Goal: Task Accomplishment & Management: Use online tool/utility

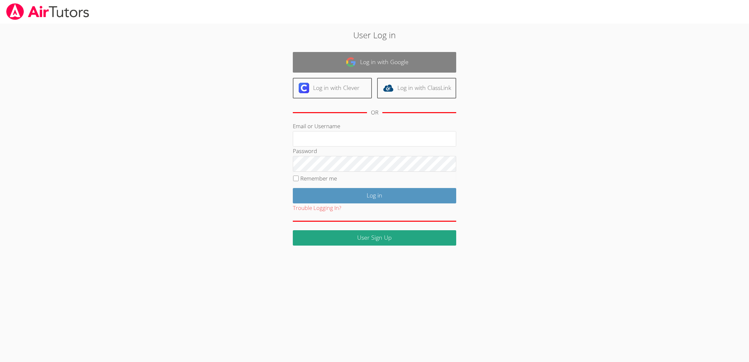
click at [379, 58] on link "Log in with Google" at bounding box center [374, 62] width 163 height 21
click at [358, 63] on link "Log in with Google" at bounding box center [374, 62] width 163 height 21
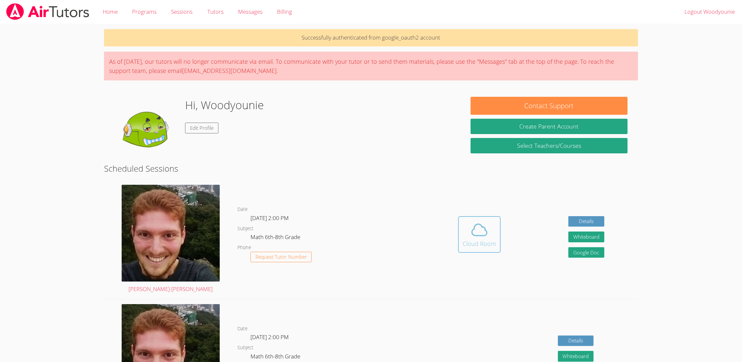
click at [482, 237] on icon at bounding box center [479, 230] width 18 height 18
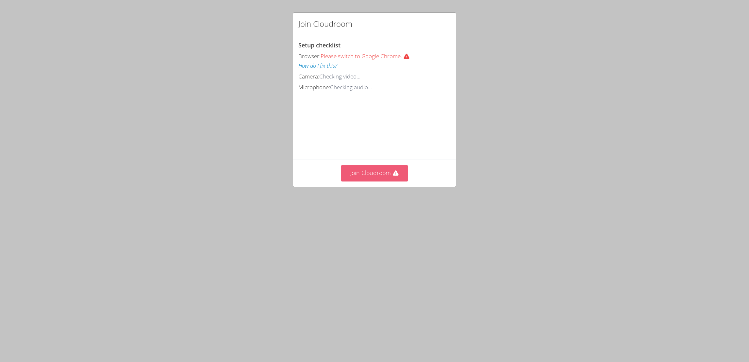
click at [361, 181] on button "Join Cloudroom" at bounding box center [374, 173] width 67 height 16
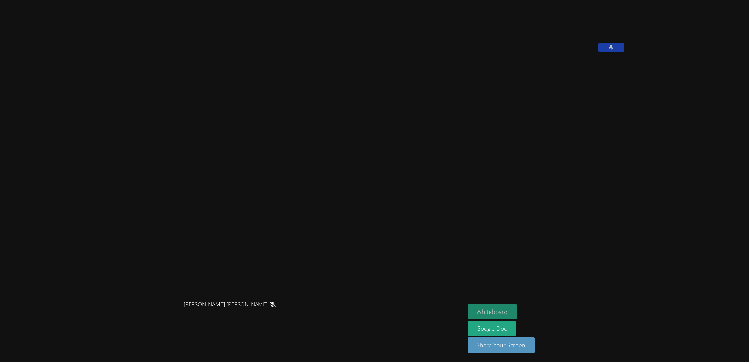
click at [517, 309] on button "Whiteboard" at bounding box center [492, 311] width 49 height 15
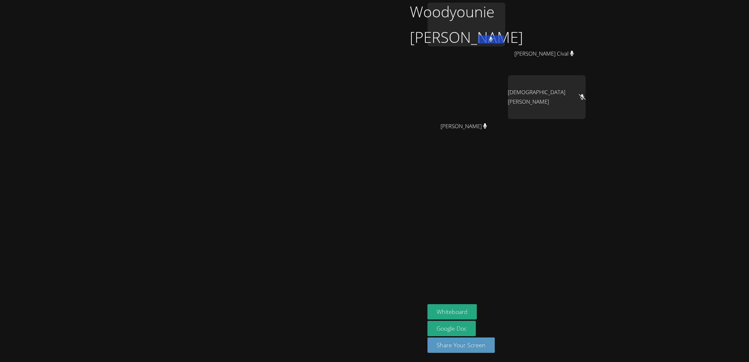
click at [493, 39] on icon at bounding box center [491, 40] width 4 height 6
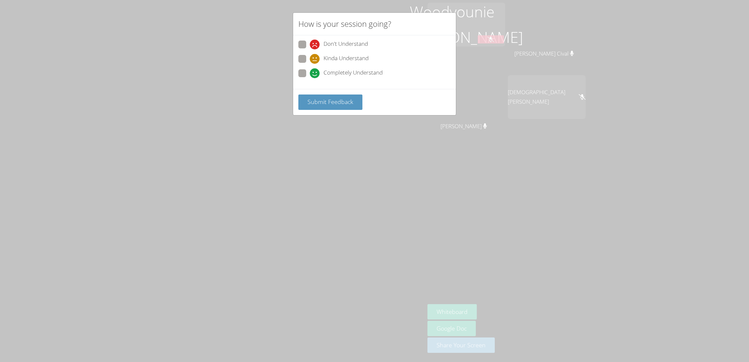
click at [335, 75] on span "Completely Understand" at bounding box center [353, 73] width 59 height 10
click at [315, 75] on input "Completely Understand" at bounding box center [313, 72] width 6 height 6
radio input "true"
click at [325, 104] on span "Submit Feedback" at bounding box center [331, 102] width 46 height 8
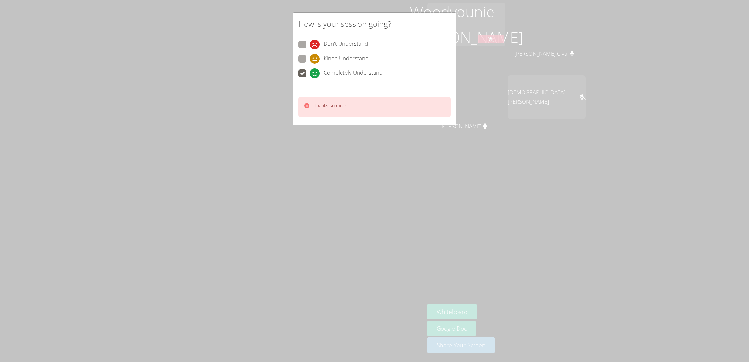
click at [330, 105] on p "Thanks so much!" at bounding box center [331, 105] width 34 height 7
click at [349, 108] on div "Thanks so much!" at bounding box center [374, 107] width 152 height 20
click at [314, 109] on div "Thanks so much!" at bounding box center [331, 106] width 34 height 9
